Goal: Ask a question

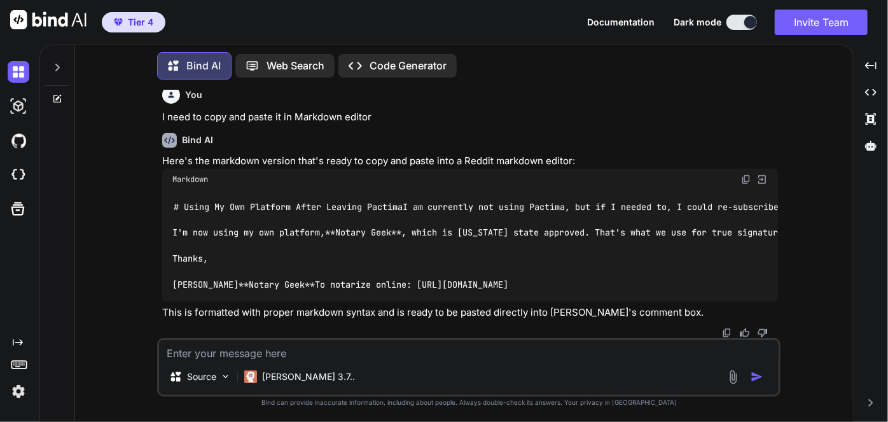
scroll to position [77078, 0]
click at [67, 62] on div at bounding box center [57, 64] width 24 height 44
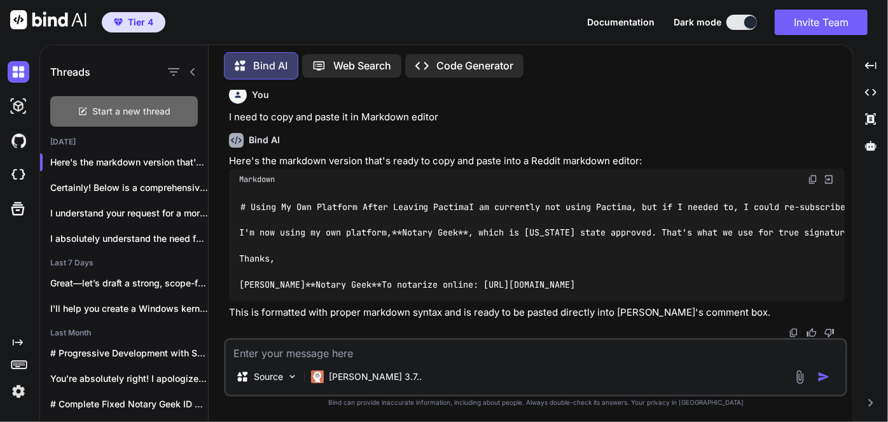
click at [127, 116] on div "Start a new thread" at bounding box center [124, 111] width 148 height 31
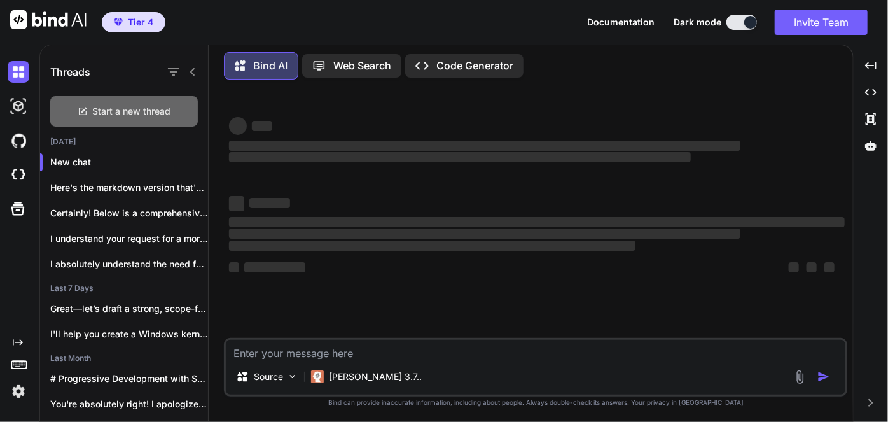
scroll to position [0, 0]
type textarea "x"
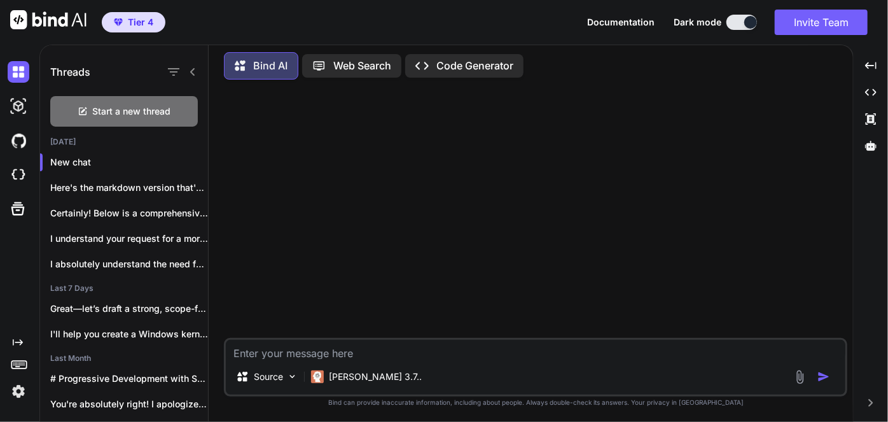
drag, startPoint x: 356, startPoint y: 344, endPoint x: 363, endPoint y: 347, distance: 7.1
click at [357, 344] on textarea at bounding box center [536, 349] width 620 height 19
click at [371, 351] on textarea at bounding box center [536, 349] width 620 height 19
drag, startPoint x: 372, startPoint y: 351, endPoint x: 377, endPoint y: 344, distance: 8.7
click at [373, 351] on textarea at bounding box center [536, 349] width 620 height 19
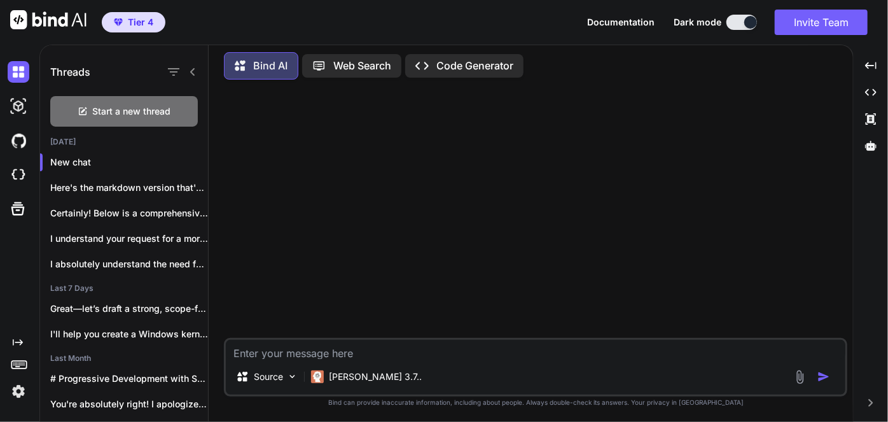
type textarea "I"
type textarea "x"
type textarea "I"
type textarea "x"
type textarea "I h"
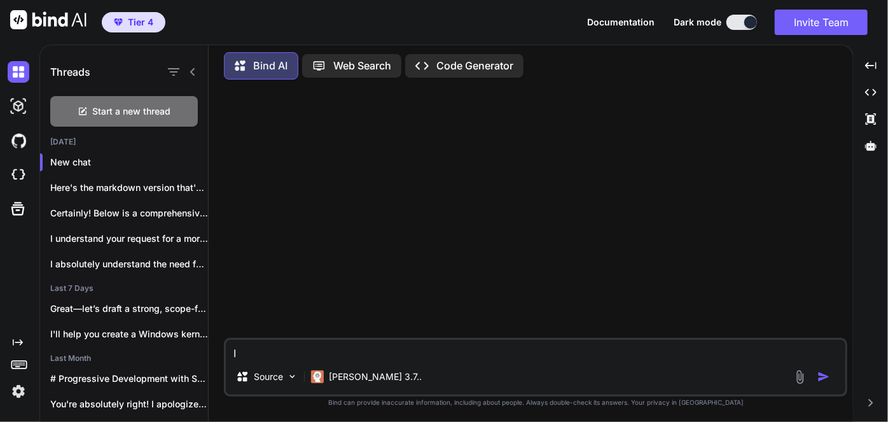
type textarea "x"
type textarea "I ha"
type textarea "x"
type textarea "I hav"
type textarea "x"
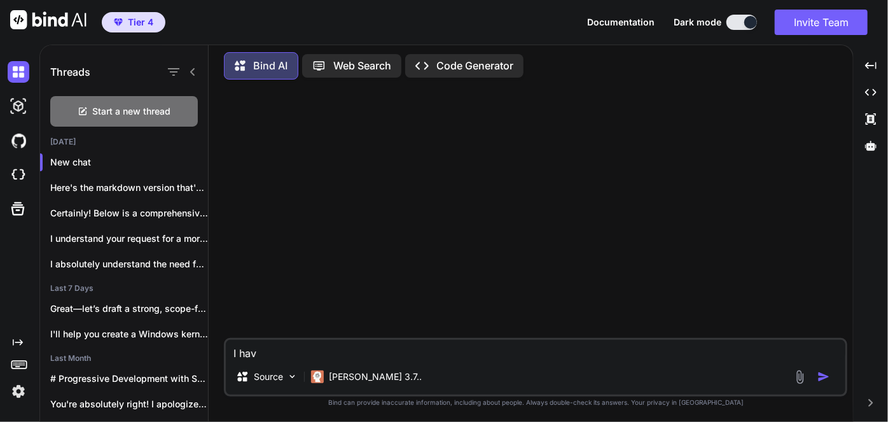
type textarea "I have"
type textarea "x"
type textarea "I have"
type textarea "x"
type textarea "I have h"
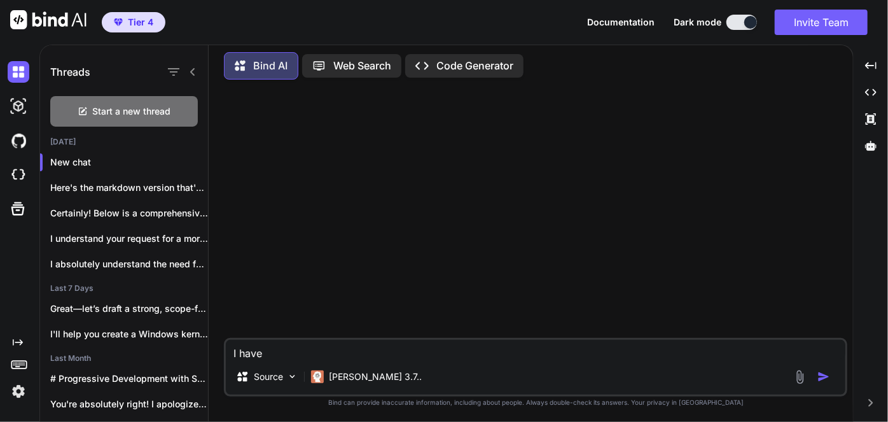
type textarea "x"
type textarea "I have ho"
type textarea "x"
type textarea "I have h"
type textarea "x"
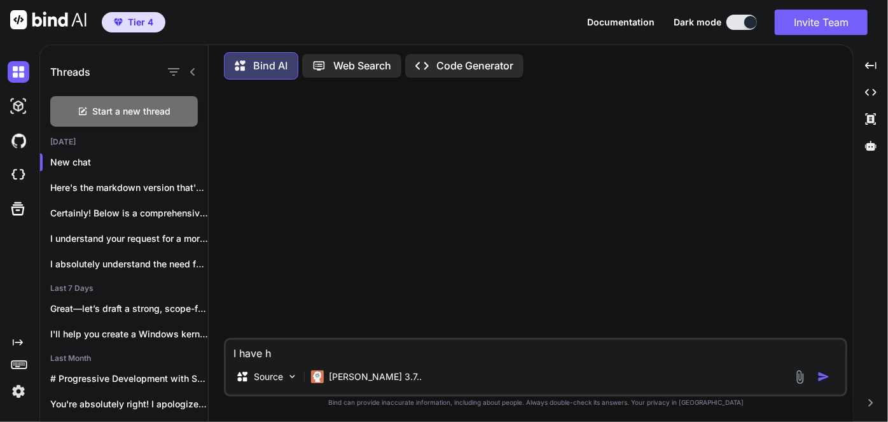
type textarea "I have"
type textarea "x"
type textarea "I have j"
type textarea "x"
type textarea "I have jo"
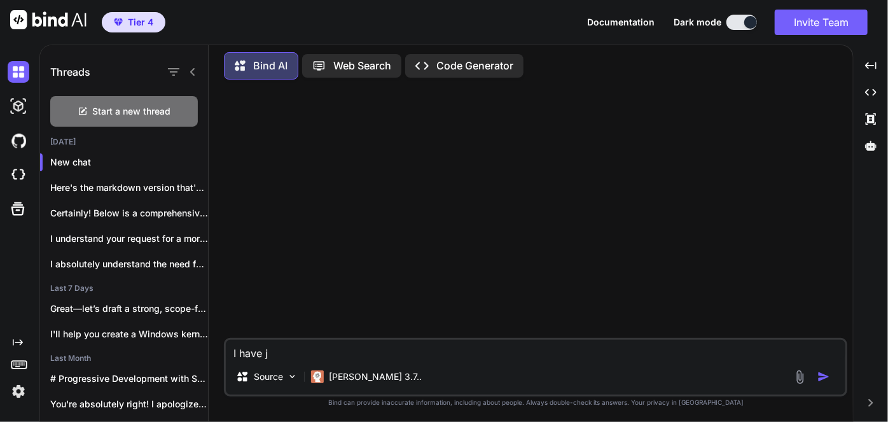
type textarea "x"
type textarea "I have jot"
type textarea "x"
type textarea "I have jotf"
type textarea "x"
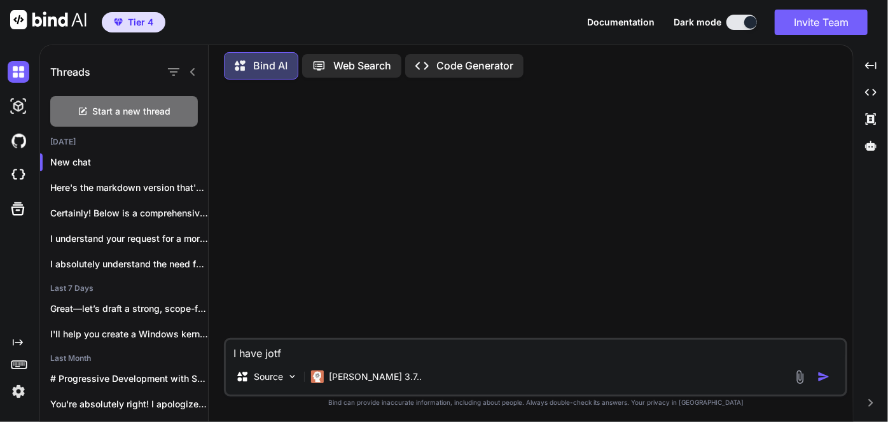
type textarea "I have jotfo"
type textarea "x"
type textarea "I have jotf"
type textarea "x"
type textarea "I have jotfi"
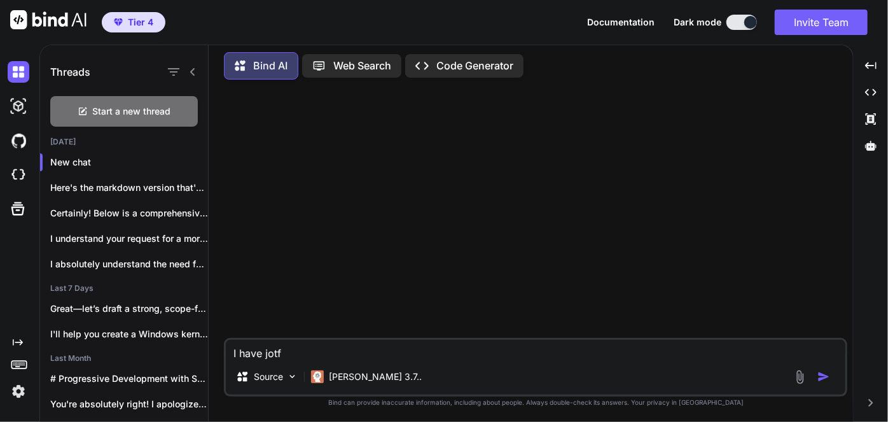
type textarea "x"
type textarea "I have jotfir"
type textarea "x"
type textarea "I have jotfirm"
type textarea "x"
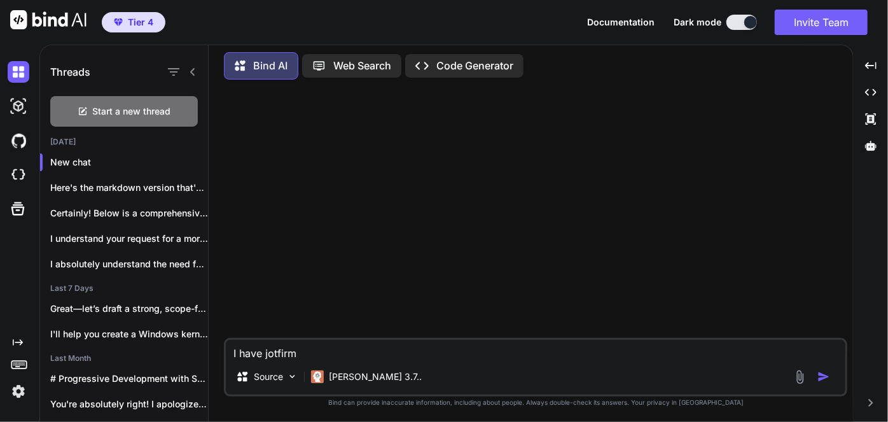
type textarea "I have jotfirm"
type textarea "x"
type textarea "I have jotfirm s"
type textarea "x"
type textarea "I have jotfirm se"
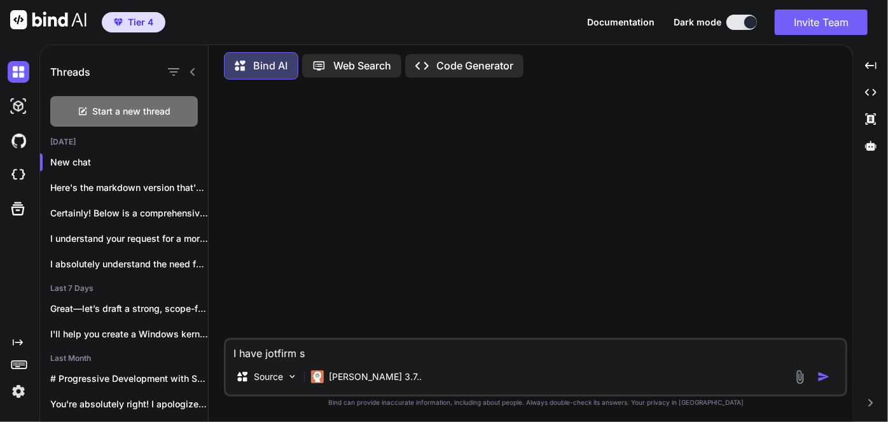
type textarea "x"
type textarea "I have jotfirm s"
type textarea "x"
type textarea "I have jotfirm"
type textarea "x"
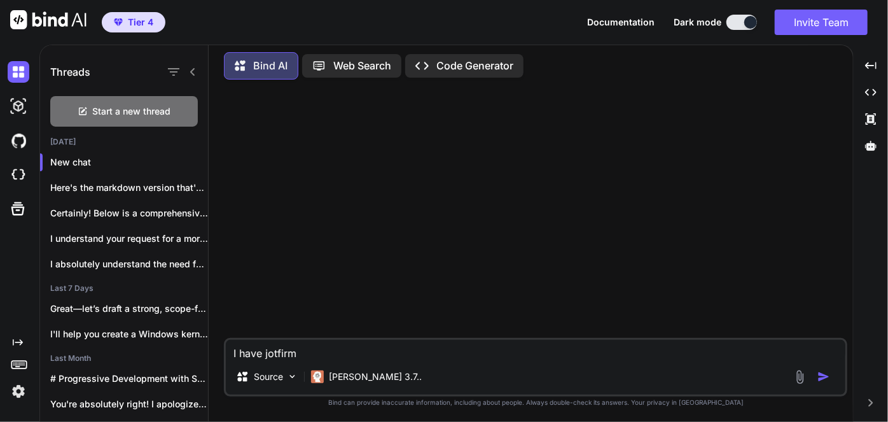
type textarea "I have jotfirm"
type textarea "x"
type textarea "I have jotfir"
type textarea "x"
type textarea "I have jotfi"
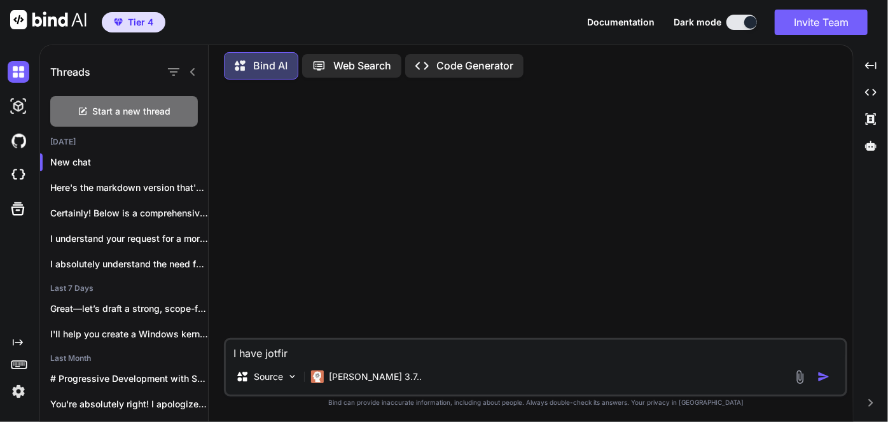
type textarea "x"
type textarea "I have jotf"
type textarea "x"
type textarea "I have jotfi"
type textarea "x"
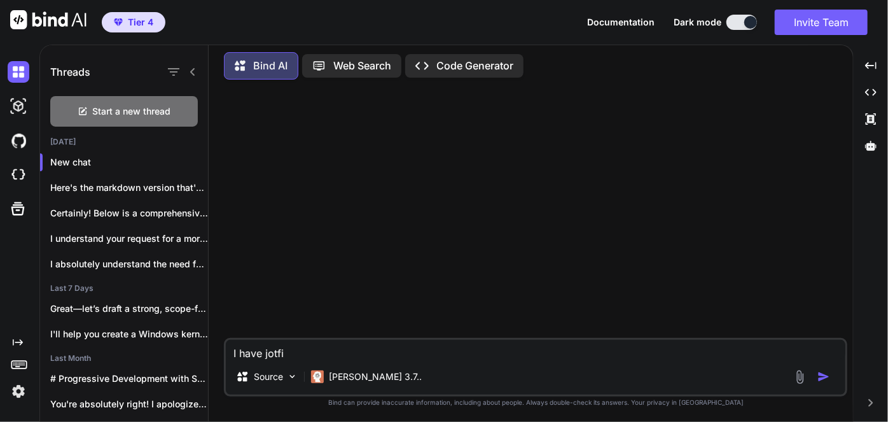
type textarea "I have jotfir"
type textarea "x"
type textarea "I have jotfirm"
type textarea "x"
type textarea "I have jotfirm"
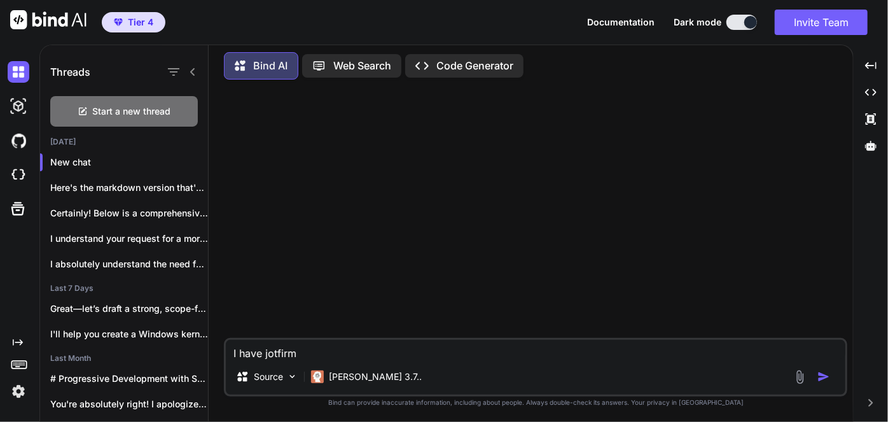
type textarea "x"
type textarea "I have jotfirm"
type textarea "x"
type textarea "I have jotfir"
type textarea "x"
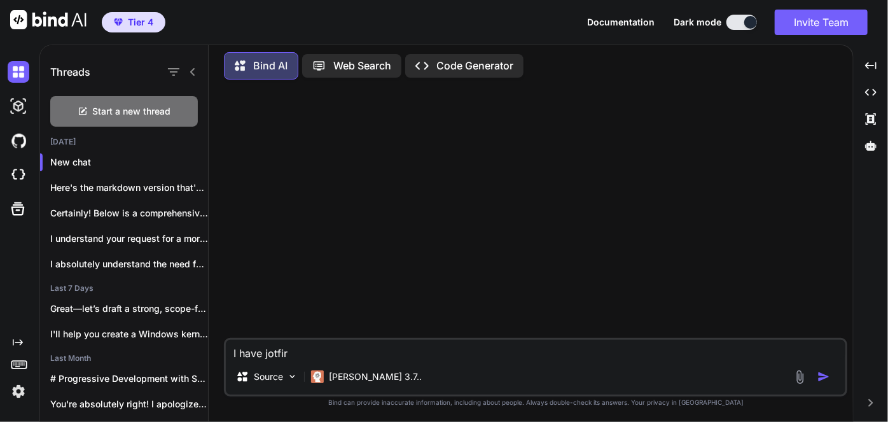
type textarea "I have jotfi"
type textarea "x"
type textarea "I have jotf"
type textarea "x"
type textarea "I have jotfo"
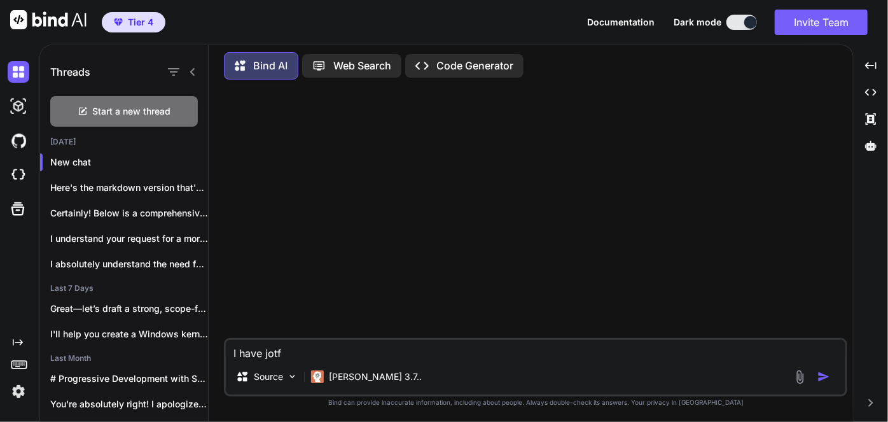
type textarea "x"
type textarea "I have jotfor"
type textarea "x"
type textarea "I have jotform"
type textarea "x"
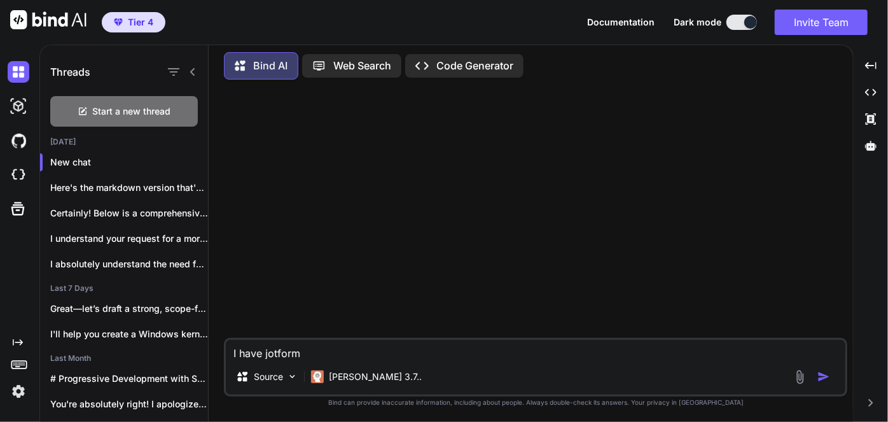
type textarea "I have jotform"
type textarea "x"
type textarea "I have jotform e"
type textarea "x"
type textarea "I have jotform"
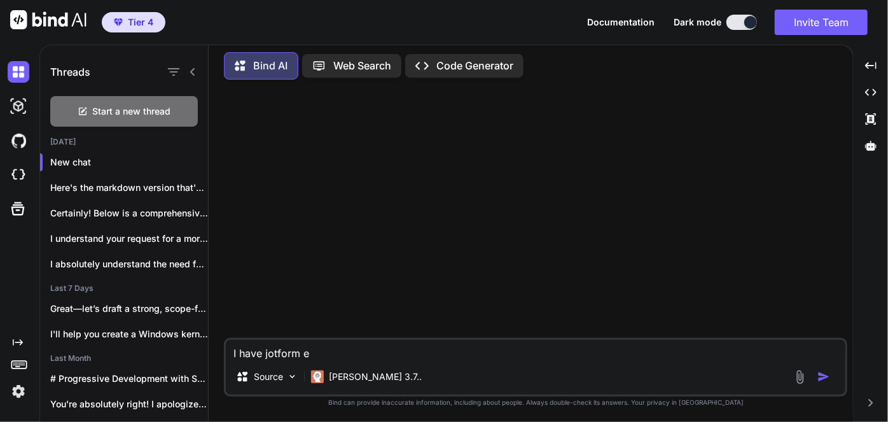
type textarea "x"
type textarea "I have jotform s"
type textarea "x"
type textarea "I have jotform se"
type textarea "x"
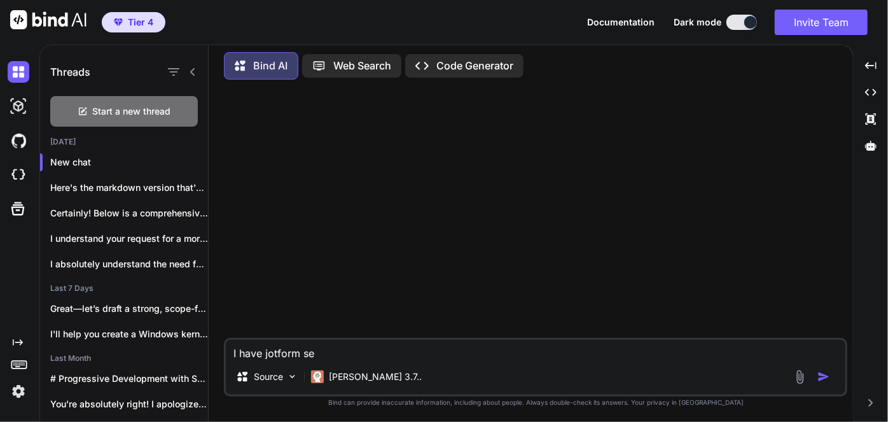
type textarea "I have jotform set"
type textarea "x"
type textarea "I have jotform setu"
type textarea "x"
type textarea "I have jotform setup"
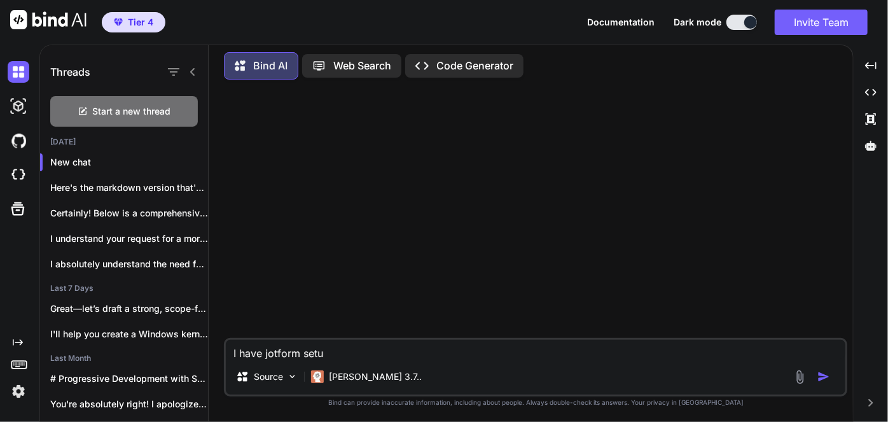
type textarea "x"
type textarea "I have jotform setup"
type textarea "x"
type textarea "I have jotform setup w"
type textarea "x"
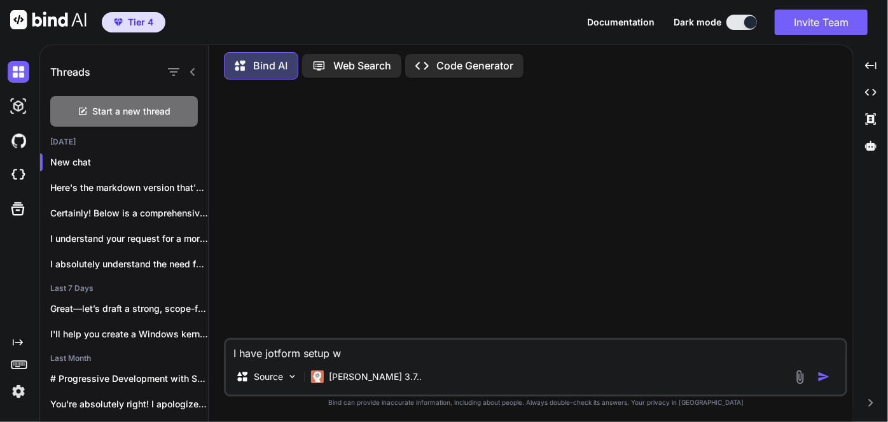
type textarea "I have jotform setup wi"
type textarea "x"
type textarea "I have jotform setup wit"
type textarea "x"
type textarea "I have jotform setup with"
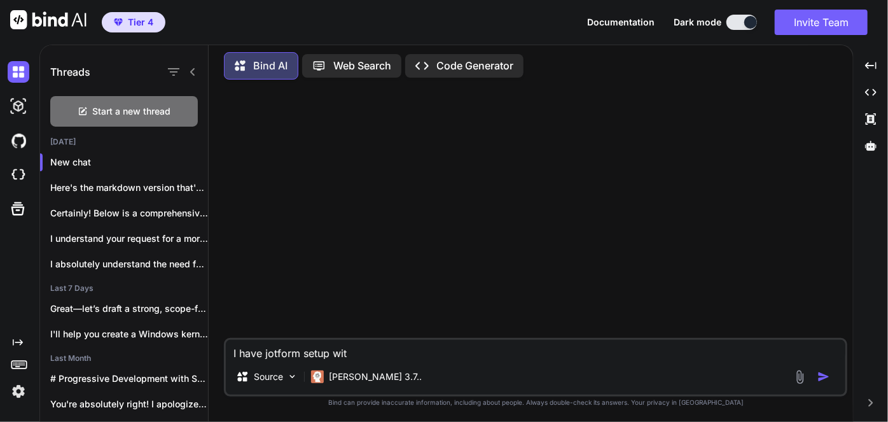
type textarea "x"
type textarea "I have jotform setup with"
type textarea "x"
type textarea "I have jotform setup with a"
type textarea "x"
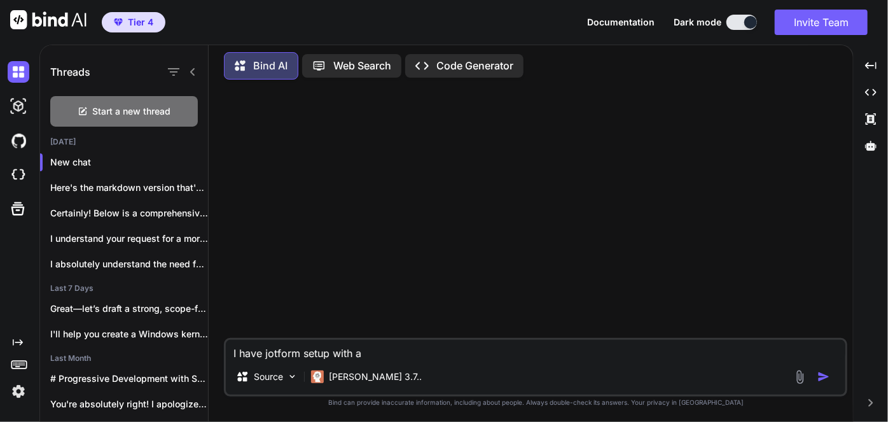
type textarea "I have jotform setup with an"
type textarea "x"
type textarea "I have jotform setup with an"
type textarea "x"
type textarea "I have jotform setup with an u"
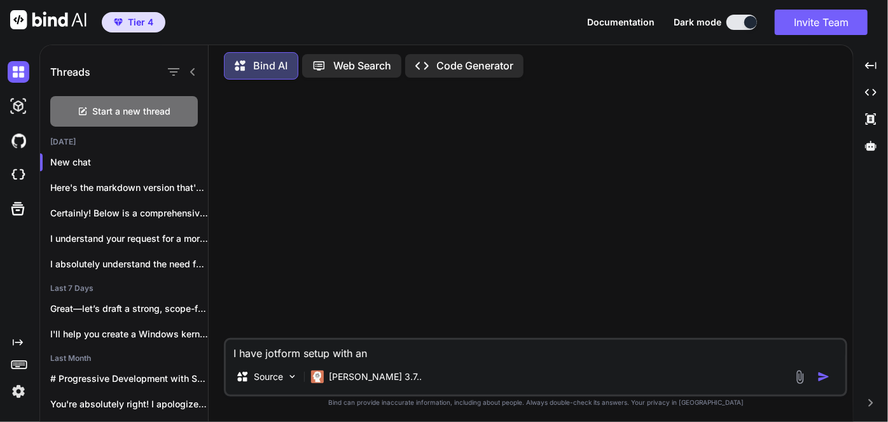
type textarea "x"
type textarea "I have jotform setup with an up"
type textarea "x"
type textarea "I have jotform setup with an upd"
type textarea "x"
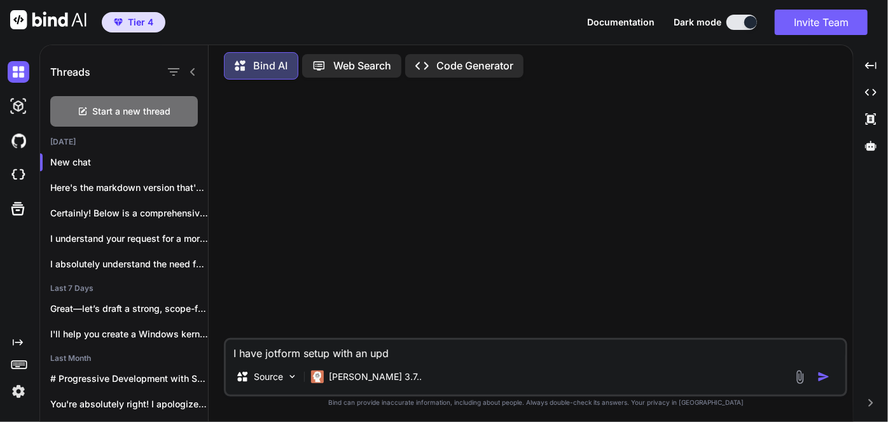
type textarea "I have jotform setup with an upda"
type textarea "x"
type textarea "I have jotform setup with an updat"
type textarea "x"
type textarea "I have jotform setup with an update"
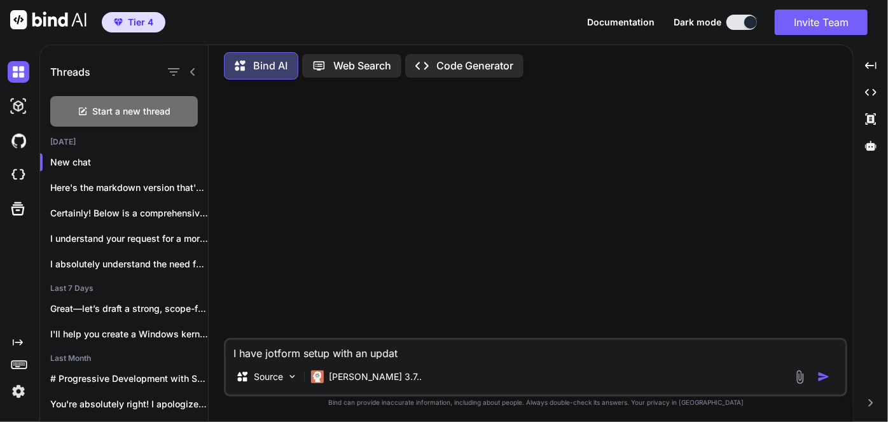
type textarea "x"
type textarea "I have jotform setup with an update"
type textarea "x"
type textarea "I have jotform setup with an update w"
type textarea "x"
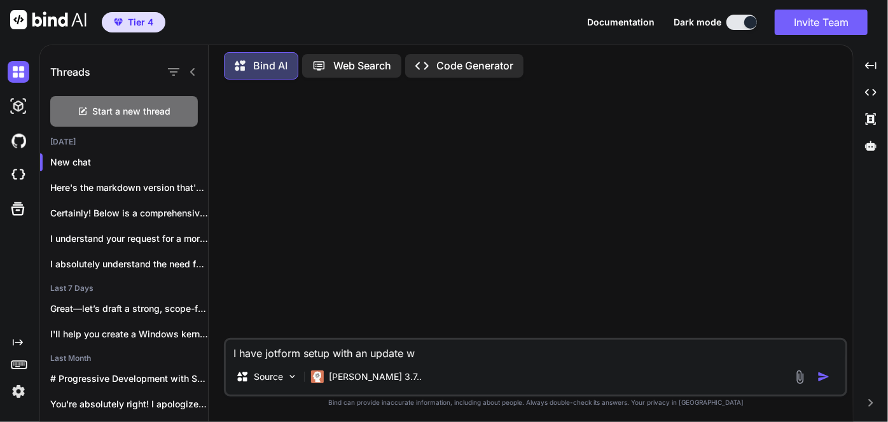
type textarea "I have jotform setup with an update wi"
type textarea "x"
type textarea "I have jotform setup with an update wid"
type textarea "x"
type textarea "I have jotform setup with an update widg"
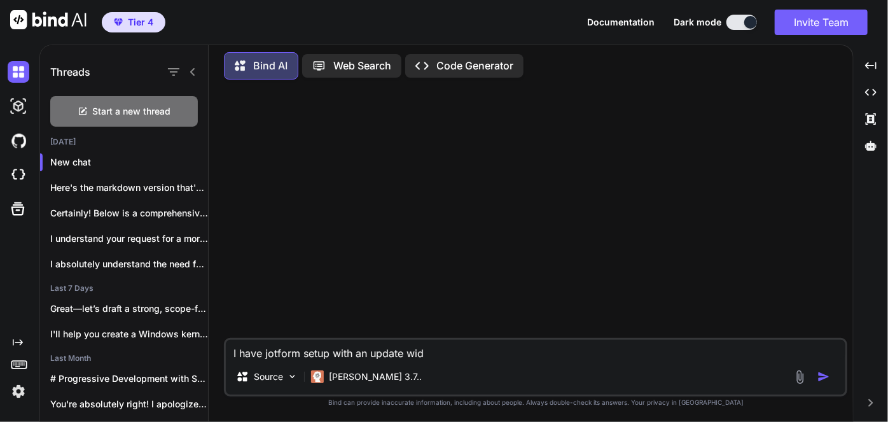
type textarea "x"
type textarea "I have jotform setup with an update widge"
type textarea "x"
type textarea "I have jotform setup with an update widget"
type textarea "x"
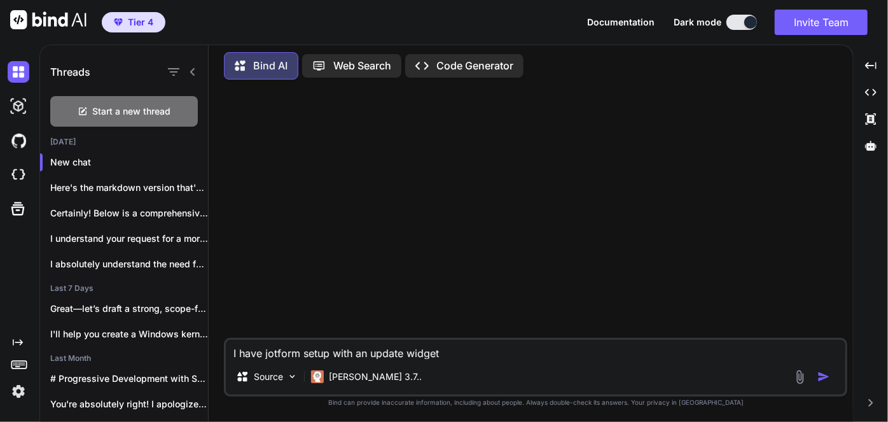
type textarea "I have jotform setup with an update widget"
type textarea "x"
type textarea "I have jotform setup with an update widget I"
type textarea "x"
type textarea "I have jotform setup with an update widget I"
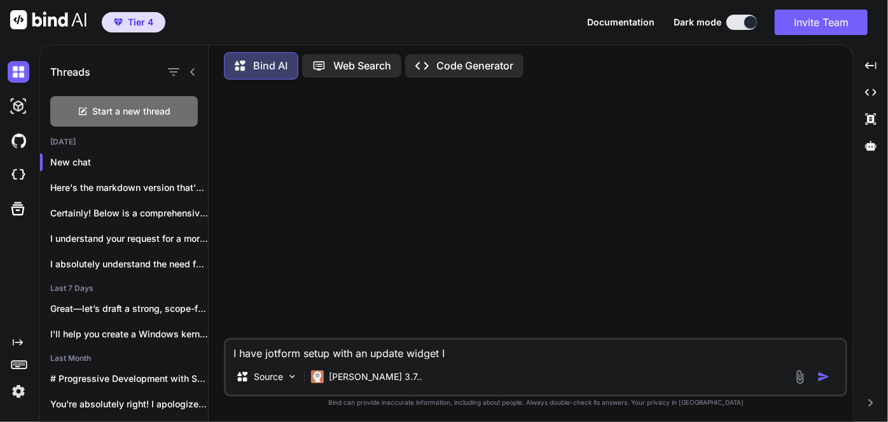
type textarea "x"
type textarea "I have jotform setup with an update widget I"
type textarea "x"
type textarea "I have jotform setup with an update widget"
type textarea "x"
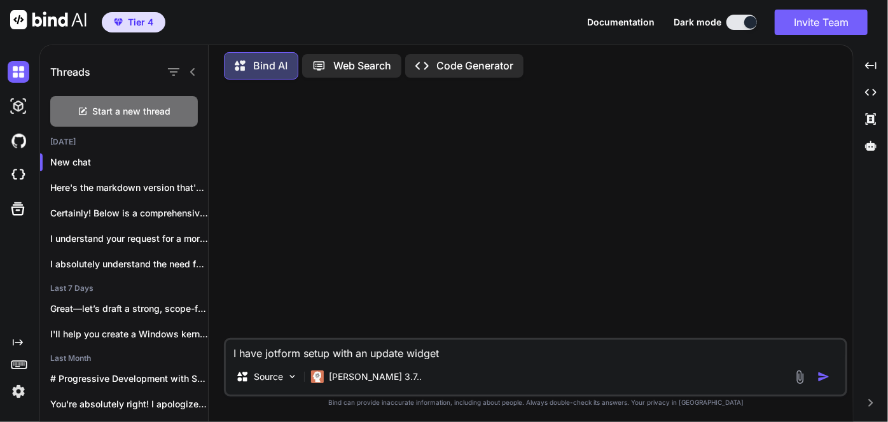
type textarea "I have jotform setup with an update widget h"
type textarea "x"
type textarea "I have jotform setup with an update widget ho"
type textarea "x"
type textarea "I have jotform setup with an update widget how"
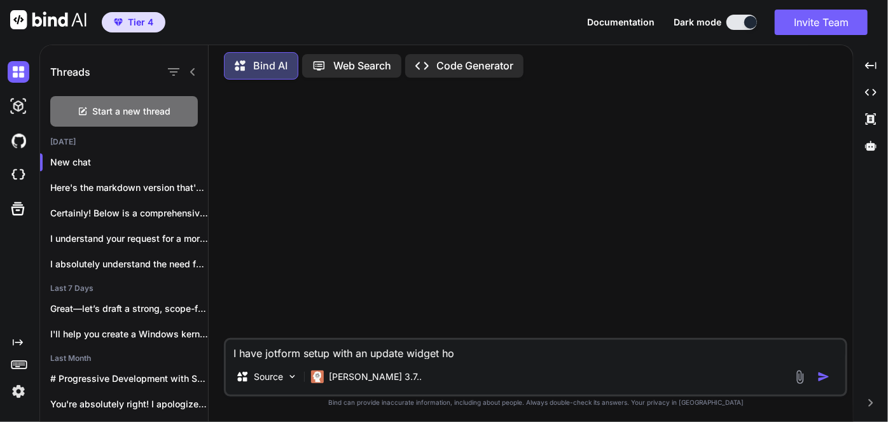
type textarea "x"
type textarea "I have jotform setup with an update widget how"
type textarea "x"
type textarea "I have jotform setup with an update widget how I"
type textarea "x"
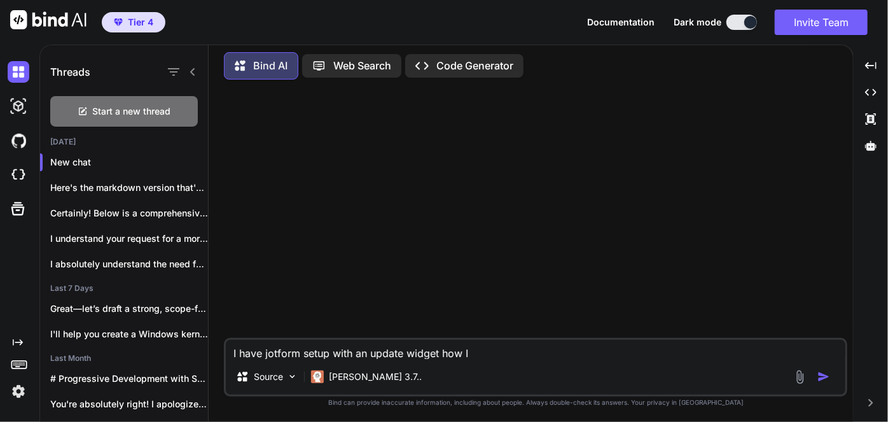
type textarea "I have jotform setup with an update widget how I"
type textarea "x"
type textarea "I have jotform setup with an update widget how I"
type textarea "x"
type textarea "I have jotform setup with an update widget how"
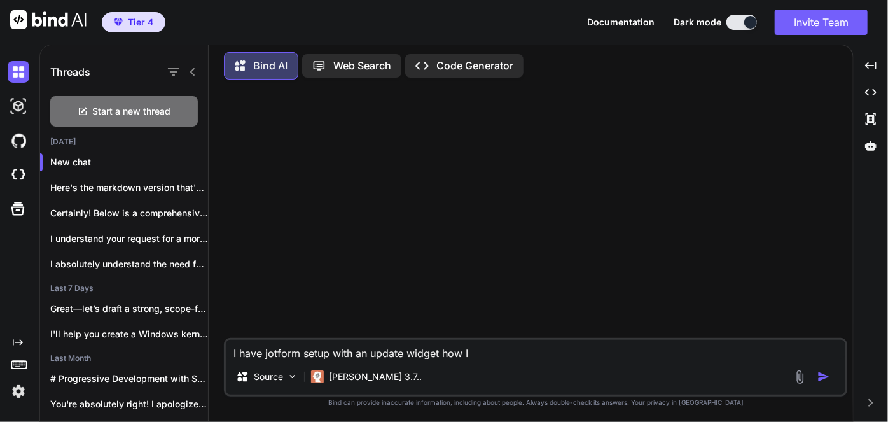
type textarea "x"
type textarea "I have jotform setup with an update widget how d"
type textarea "x"
type textarea "I have jotform setup with an update widget how do"
type textarea "x"
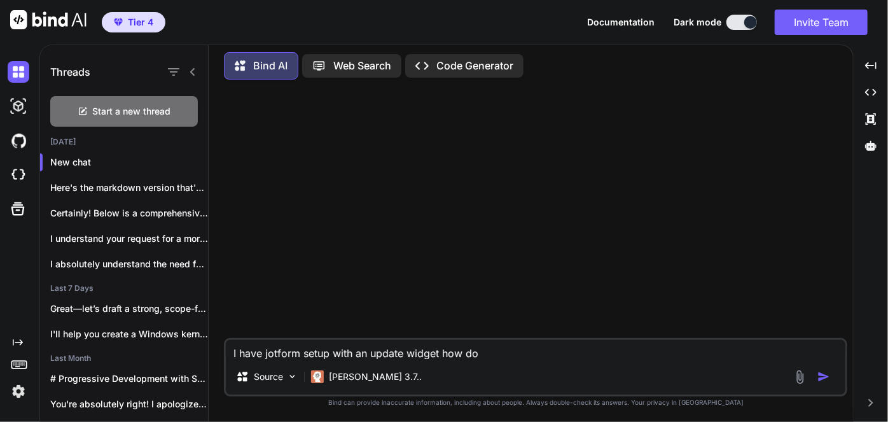
type textarea "I have jotform setup with an update widget how do"
type textarea "x"
type textarea "I have jotform setup with an update widget how do I"
type textarea "x"
type textarea "I have jotform setup with an update widget how do I"
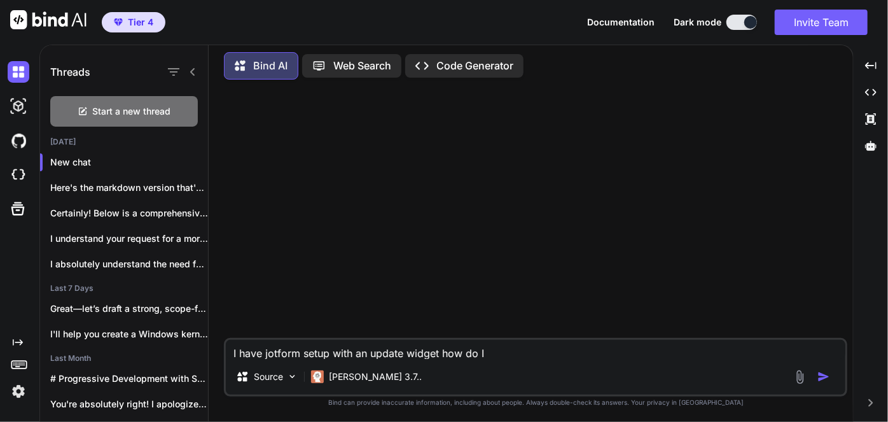
type textarea "x"
type textarea "I have jotform setup with an update widget how do I g"
type textarea "x"
type textarea "I have jotform setup with an update widget how do I ge"
type textarea "x"
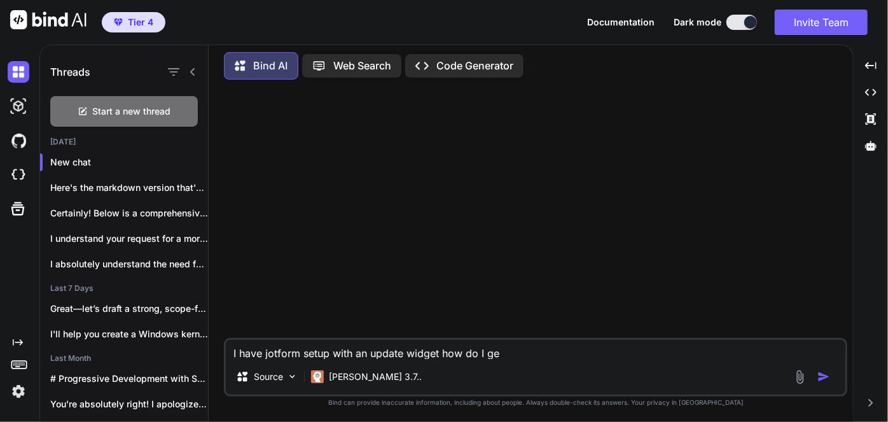
type textarea "I have jotform setup with an update widget how do I get"
type textarea "x"
type textarea "I have jotform setup with an update widget how do I get"
type textarea "x"
type textarea "I have jotform setup with an update widget how do I get t"
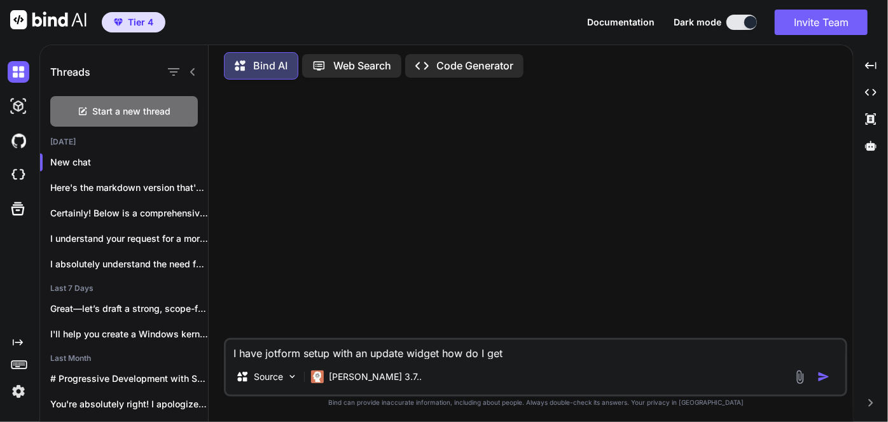
type textarea "x"
type textarea "I have jotform setup with an update widget how do I get th"
type textarea "x"
type textarea "I have jotform setup with an update widget how do I get the"
type textarea "x"
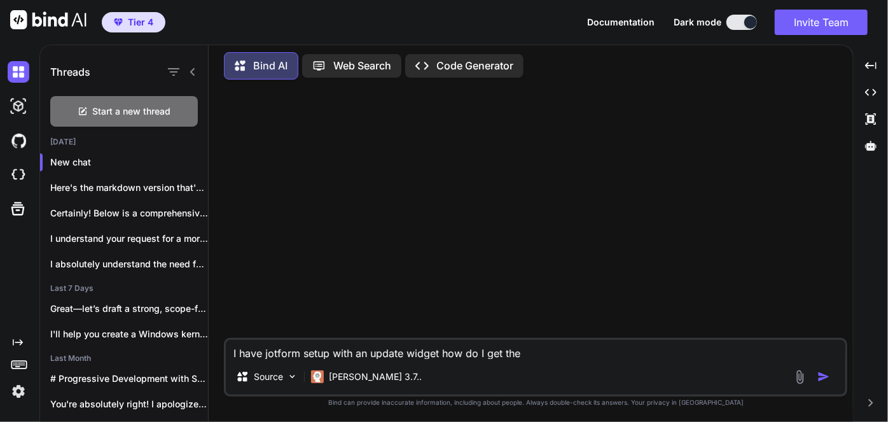
type textarea "I have jotform setup with an update widget how do I get the"
type textarea "x"
type textarea "I have jotform setup with an update widget how do I get the n"
type textarea "x"
type textarea "I have jotform setup with an update widget how do I get the no"
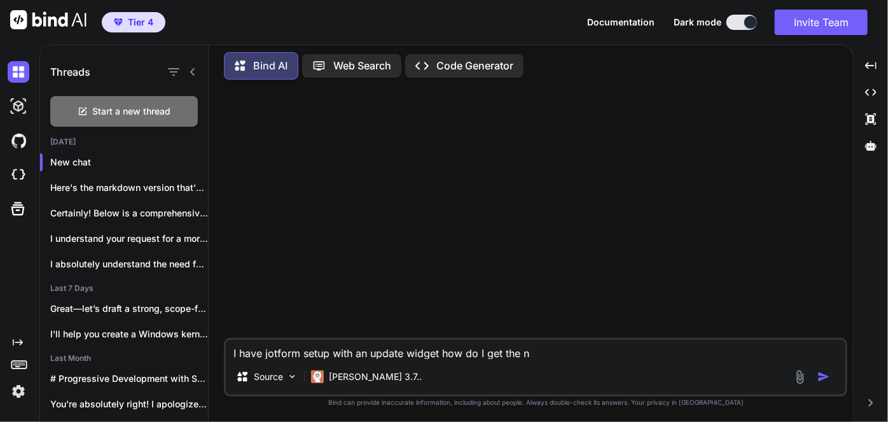
type textarea "x"
type textarea "I have jotform setup with an update widget how do I get the not"
type textarea "x"
type textarea "I have jotform setup with an update widget how do I get the nota"
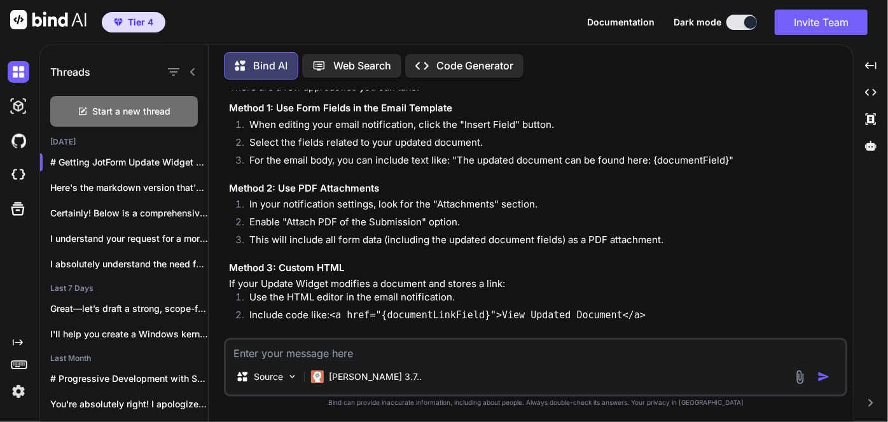
scroll to position [349, 0]
